Goal: Information Seeking & Learning: Learn about a topic

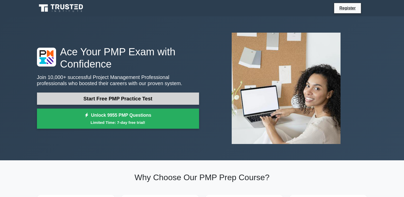
click at [146, 96] on link "Start Free PMP Practice Test" at bounding box center [118, 99] width 162 height 12
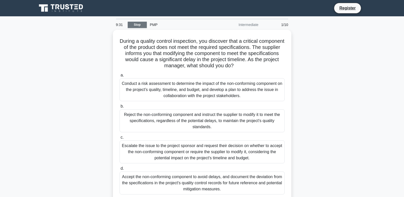
click at [139, 24] on link "Stop" at bounding box center [137, 25] width 19 height 6
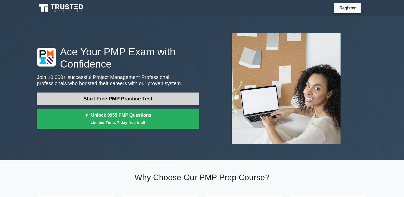
click at [125, 96] on link "Start Free PMP Practice Test" at bounding box center [118, 99] width 162 height 12
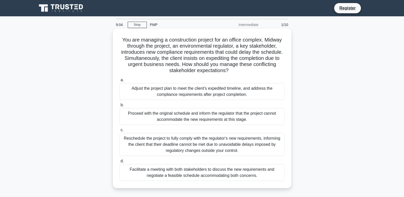
click at [210, 121] on div "Proceed with the original schedule and inform the regulator that the project ca…" at bounding box center [202, 116] width 165 height 17
click at [120, 107] on input "b. Proceed with the original schedule and inform the regulator that the project…" at bounding box center [120, 105] width 0 height 3
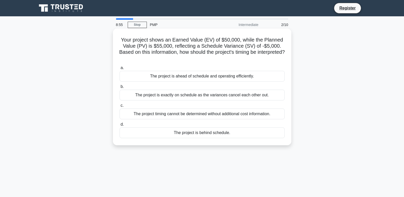
click at [181, 93] on div "The project is exactly on schedule as the variances cancel each other out." at bounding box center [202, 95] width 165 height 11
click at [120, 89] on input "b. The project is exactly on schedule as the variances cancel each other out." at bounding box center [120, 86] width 0 height 3
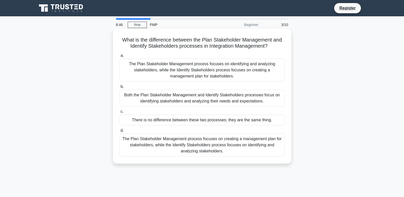
click at [199, 101] on div "Both the Plan Stakeholder Management and Identify Stakeholders processes focus …" at bounding box center [202, 98] width 165 height 17
click at [120, 89] on input "b. Both the Plan Stakeholder Management and Identify Stakeholders processes foc…" at bounding box center [120, 86] width 0 height 3
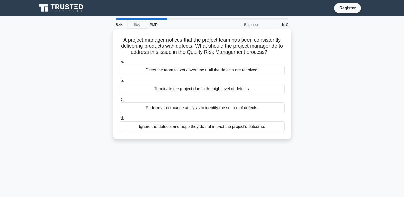
click at [193, 90] on div "Terminate the project due to the high level of defects." at bounding box center [202, 89] width 165 height 11
click at [120, 82] on input "b. Terminate the project due to the high level of defects." at bounding box center [120, 80] width 0 height 3
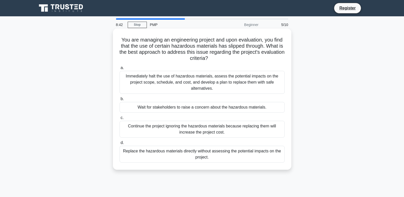
click at [179, 130] on div "Continue the project ignoring the hazardous materials because replacing them wi…" at bounding box center [202, 129] width 165 height 17
click at [120, 120] on input "c. Continue the project ignoring the hazardous materials because replacing them…" at bounding box center [120, 117] width 0 height 3
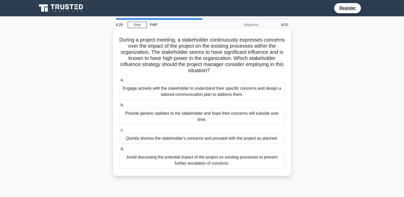
click at [204, 116] on div "Provide generic updates to the stakeholder and hope their concerns will subside…" at bounding box center [202, 116] width 165 height 17
click at [120, 107] on input "b. Provide generic updates to the stakeholder and hope their concerns will subs…" at bounding box center [120, 105] width 0 height 3
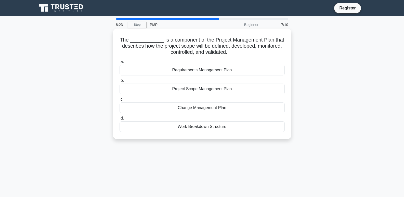
click at [205, 70] on div "Requirements Management Plan" at bounding box center [202, 70] width 165 height 11
click at [120, 64] on input "a. Requirements Management Plan" at bounding box center [120, 61] width 0 height 3
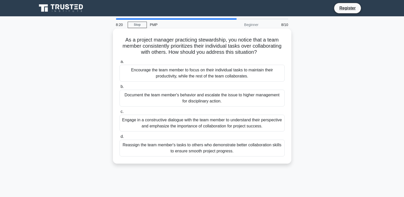
click at [190, 118] on div "Engage in a constructive dialogue with the team member to understand their pers…" at bounding box center [202, 123] width 165 height 17
click at [120, 114] on input "c. Engage in a constructive dialogue with the team member to understand their p…" at bounding box center [120, 111] width 0 height 3
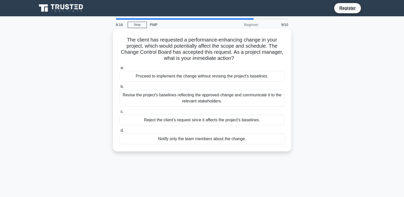
click at [207, 96] on div "Revise the project's baselines reflecting the approved change and communicate i…" at bounding box center [202, 98] width 165 height 17
click at [120, 89] on input "b. Revise the project's baselines reflecting the approved change and communicat…" at bounding box center [120, 86] width 0 height 3
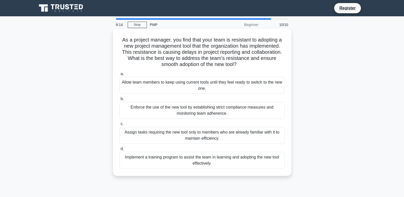
click at [203, 88] on div "Allow team members to keep using current tools until they feel ready to switch …" at bounding box center [202, 85] width 165 height 17
click at [120, 76] on input "a. Allow team members to keep using current tools until they feel ready to swit…" at bounding box center [120, 73] width 0 height 3
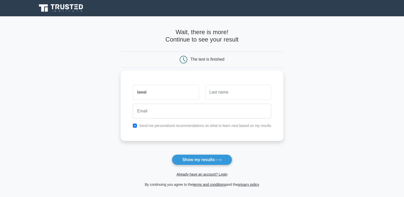
type input "lawal"
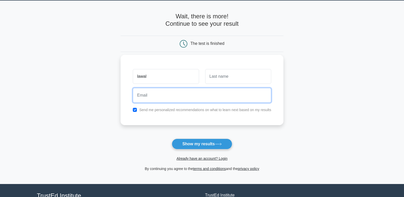
scroll to position [1, 0]
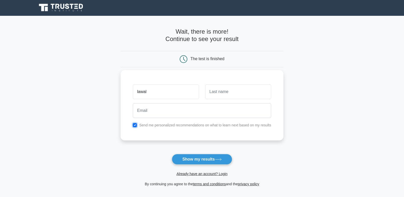
click at [224, 65] on form "Wait, there is more! Continue to see your result The test is finished lawal" at bounding box center [202, 107] width 163 height 159
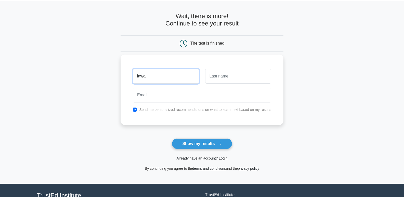
scroll to position [0, 0]
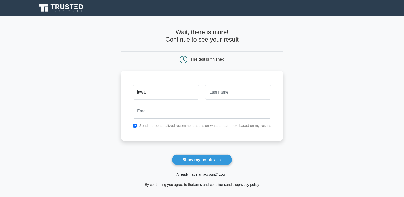
click at [224, 69] on form "Wait, there is more! Continue to see your result The test is finished lawal" at bounding box center [202, 108] width 163 height 159
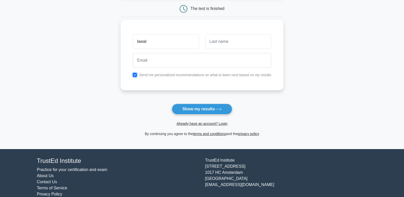
click at [222, 71] on div "lawal Send me personalized recommendations on what to learn next based on my re…" at bounding box center [202, 55] width 163 height 70
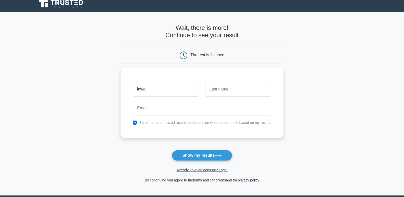
click at [222, 69] on div "lawal Send me personalized recommendations on what to learn next based on my re…" at bounding box center [202, 103] width 163 height 70
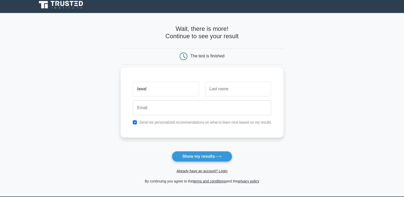
click at [222, 67] on form "Wait, there is more! Continue to see your result The test is finished lawal" at bounding box center [202, 104] width 163 height 159
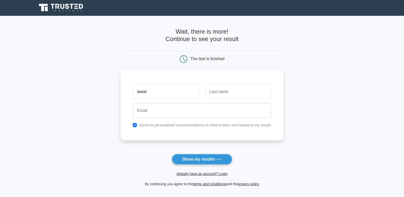
scroll to position [51, 0]
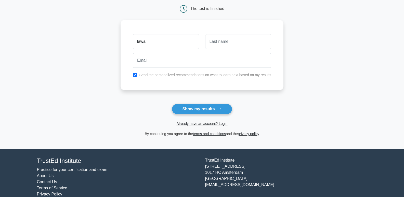
click at [223, 67] on input "email" at bounding box center [202, 60] width 139 height 15
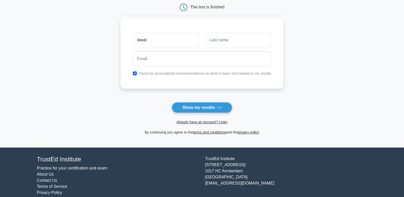
click at [224, 65] on div "lawal Send me personalized recommendations on what to learn next based on my re…" at bounding box center [202, 53] width 163 height 70
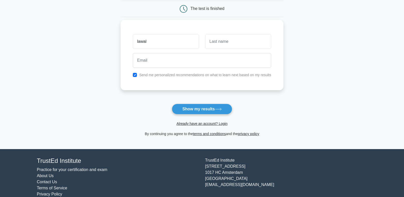
click at [224, 64] on input "email" at bounding box center [202, 60] width 139 height 15
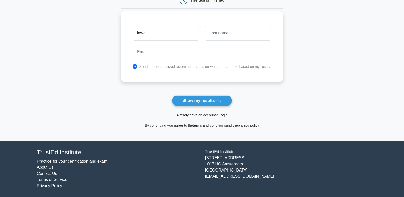
click at [224, 63] on div "lawal Send me personalized recommendations on what to learn next based on my re…" at bounding box center [202, 46] width 163 height 70
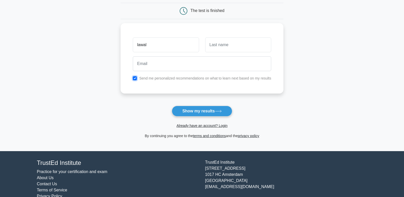
click at [224, 59] on form "Wait, there is more! Continue to see your result The test is finished lawal" at bounding box center [202, 59] width 163 height 159
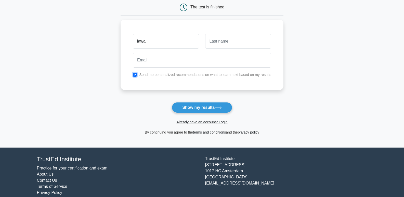
click at [224, 59] on form "Wait, there is more! Continue to see your result The test is finished lawal" at bounding box center [202, 55] width 163 height 159
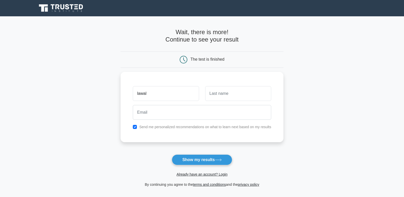
click at [224, 59] on div "The test is finished" at bounding box center [208, 59] width 34 height 4
click at [224, 61] on div "The test is finished" at bounding box center [202, 60] width 163 height 16
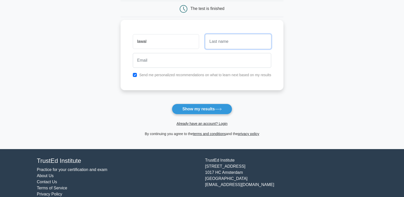
click at [220, 44] on input "text" at bounding box center [238, 41] width 66 height 15
type input "ask"
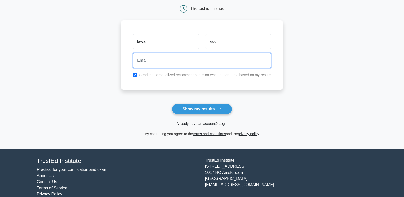
click at [180, 61] on input "email" at bounding box center [202, 60] width 139 height 15
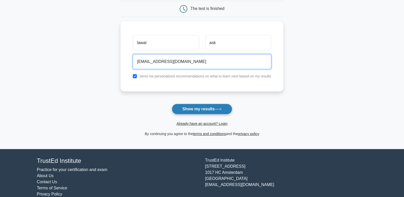
type input "agbarajilawrence@gmail.com"
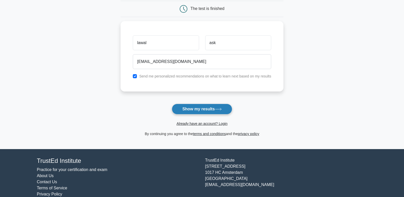
click at [204, 107] on button "Show my results" at bounding box center [202, 109] width 60 height 11
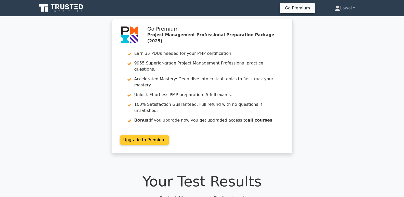
click at [149, 135] on link "Upgrade to Premium" at bounding box center [144, 140] width 49 height 10
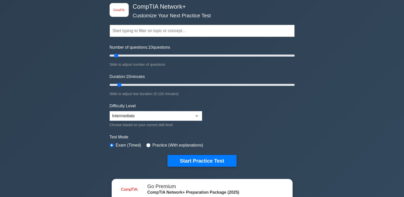
scroll to position [51, 0]
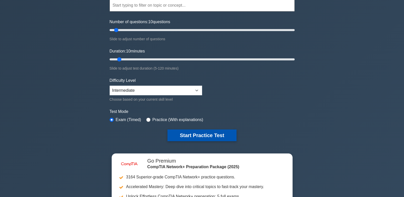
click at [198, 135] on button "Start Practice Test" at bounding box center [202, 136] width 69 height 12
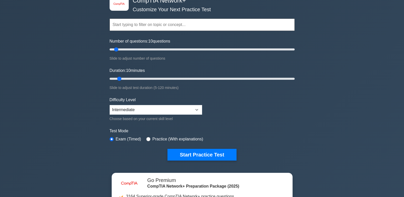
scroll to position [0, 0]
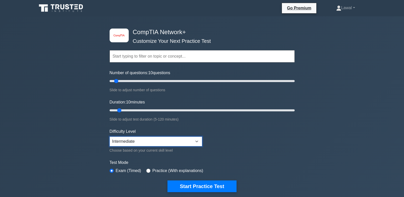
click at [147, 142] on select "Beginner Intermediate Expert" at bounding box center [156, 142] width 93 height 10
select select "beginner"
click at [110, 137] on select "Beginner Intermediate Expert" at bounding box center [156, 142] width 93 height 10
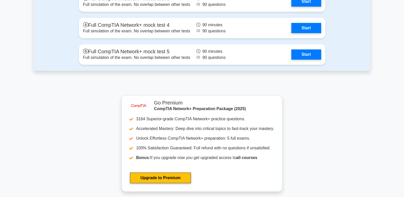
scroll to position [1199, 0]
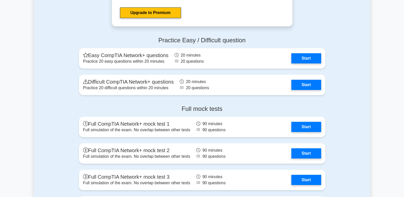
scroll to position [1021, 0]
